Goal: Transaction & Acquisition: Obtain resource

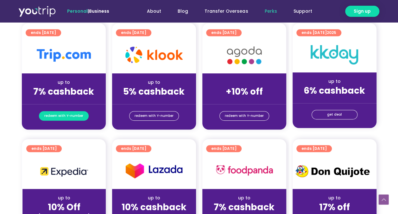
click at [61, 113] on span "redeem with Y-number" at bounding box center [63, 115] width 39 height 9
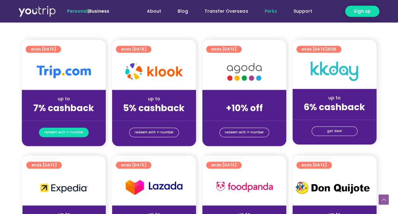
scroll to position [70, 0]
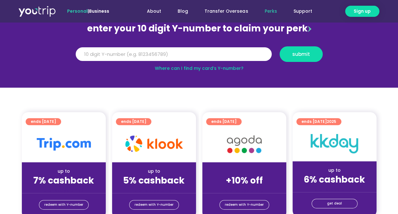
click at [66, 144] on img at bounding box center [64, 144] width 54 height 13
click at [56, 120] on span "ends [DATE]" at bounding box center [43, 121] width 25 height 7
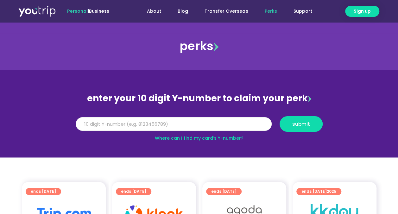
click at [111, 126] on input "Y Number" at bounding box center [174, 124] width 196 height 14
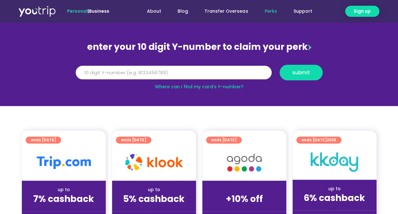
scroll to position [95, 0]
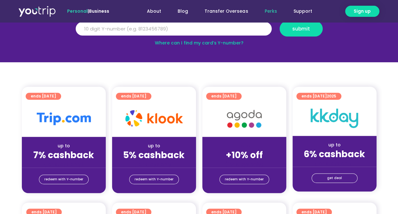
click at [80, 159] on strong "7% cashback" at bounding box center [63, 155] width 61 height 12
click at [68, 177] on span "redeem with Y-number" at bounding box center [63, 179] width 39 height 9
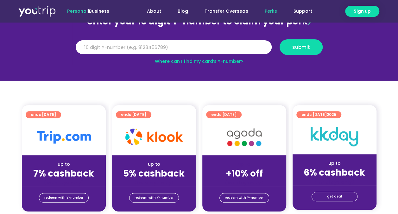
scroll to position [70, 0]
